Goal: Task Accomplishment & Management: Manage account settings

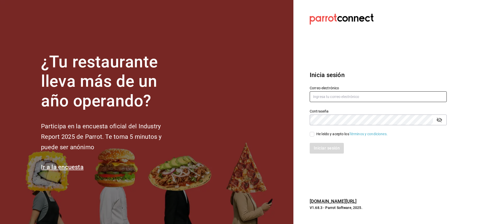
type input "[EMAIL_ADDRESS][DOMAIN_NAME]"
click at [313, 136] on input "He leído y acepto los Términos y condiciones." at bounding box center [312, 134] width 5 height 5
checkbox input "true"
click at [329, 151] on button "Iniciar sesión" at bounding box center [327, 148] width 35 height 11
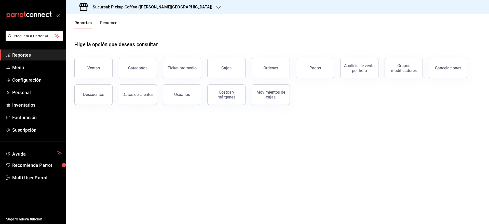
click at [101, 20] on div "Reportes Resumen" at bounding box center [91, 21] width 51 height 15
click at [105, 24] on button "Resumen" at bounding box center [109, 24] width 18 height 9
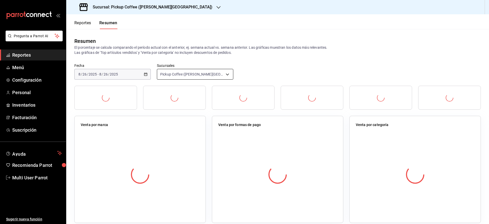
click at [191, 75] on body "Pregunta a Parrot AI Reportes Menú Configuración Personal Inventarios Facturaci…" at bounding box center [244, 112] width 489 height 224
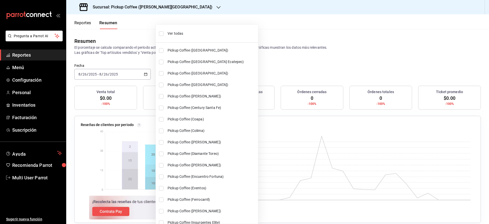
click at [210, 37] on li "Ver todas" at bounding box center [207, 34] width 102 height 14
type input "[object Object],[object Object],[object Object],[object Object],[object Object]…"
checkbox input "true"
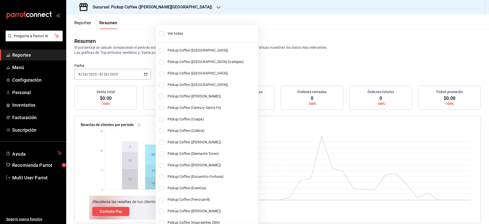
checkbox input "true"
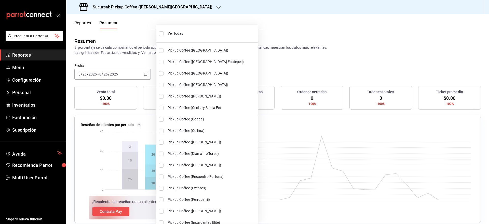
checkbox input "true"
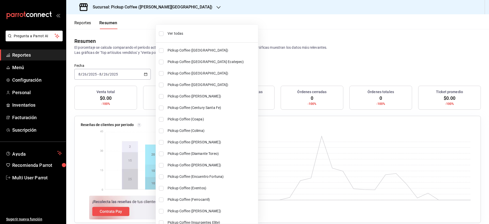
checkbox input "true"
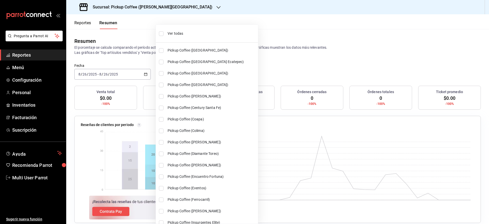
checkbox input "true"
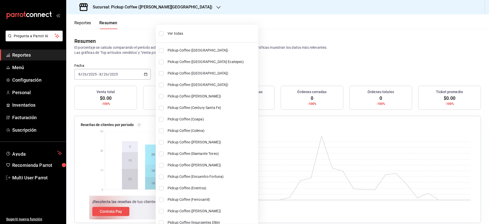
checkbox input "true"
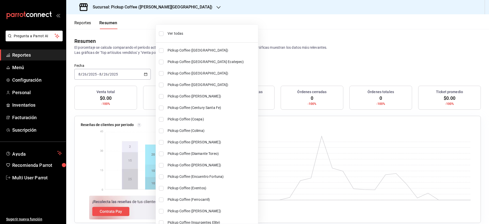
checkbox input "true"
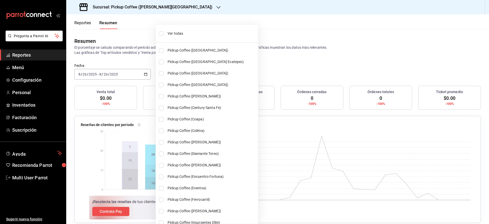
checkbox input "true"
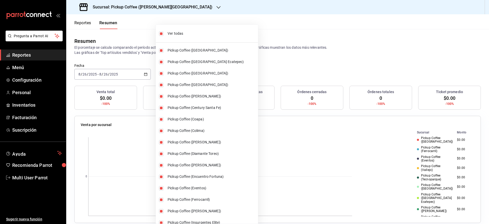
click at [143, 53] on div at bounding box center [244, 112] width 489 height 224
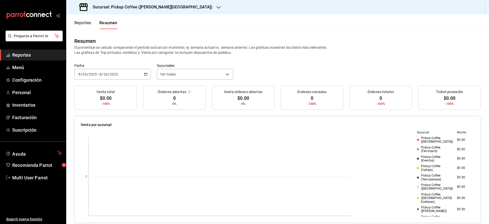
click at [146, 79] on div "2025-08-26 8 / 26 / 2025 - 2025-08-26 8 / 26 / 2025" at bounding box center [112, 74] width 76 height 11
click at [102, 93] on li "Hoy" at bounding box center [99, 89] width 48 height 11
click at [145, 74] on icon "button" at bounding box center [146, 74] width 4 height 4
click at [103, 103] on span "Ayer" at bounding box center [99, 100] width 40 height 5
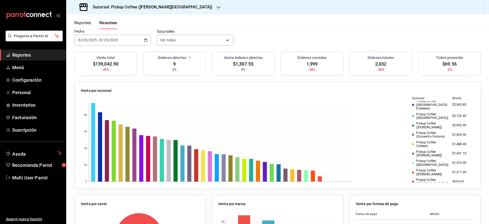
scroll to position [237, 0]
